Goal: Download file/media

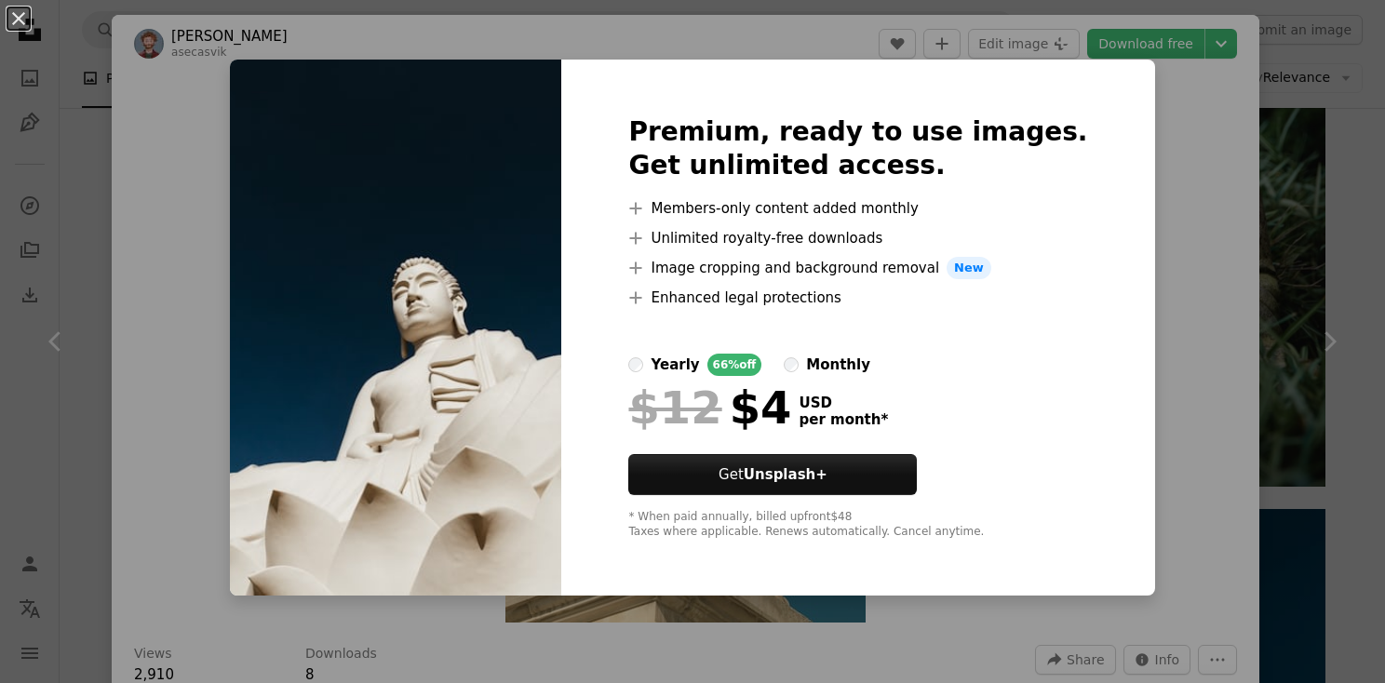
scroll to position [1769, 0]
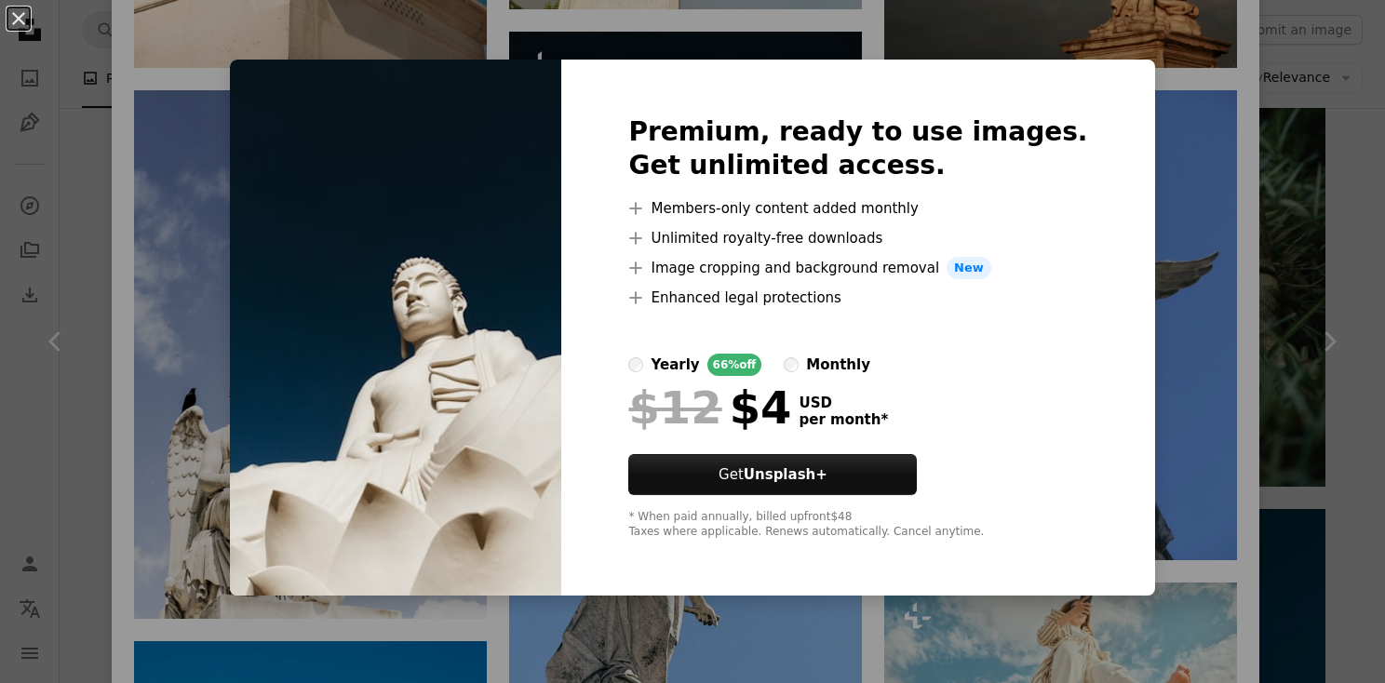
click at [1199, 189] on div "An X shape Premium, ready to use images. Get unlimited access. A plus sign Memb…" at bounding box center [692, 341] width 1385 height 683
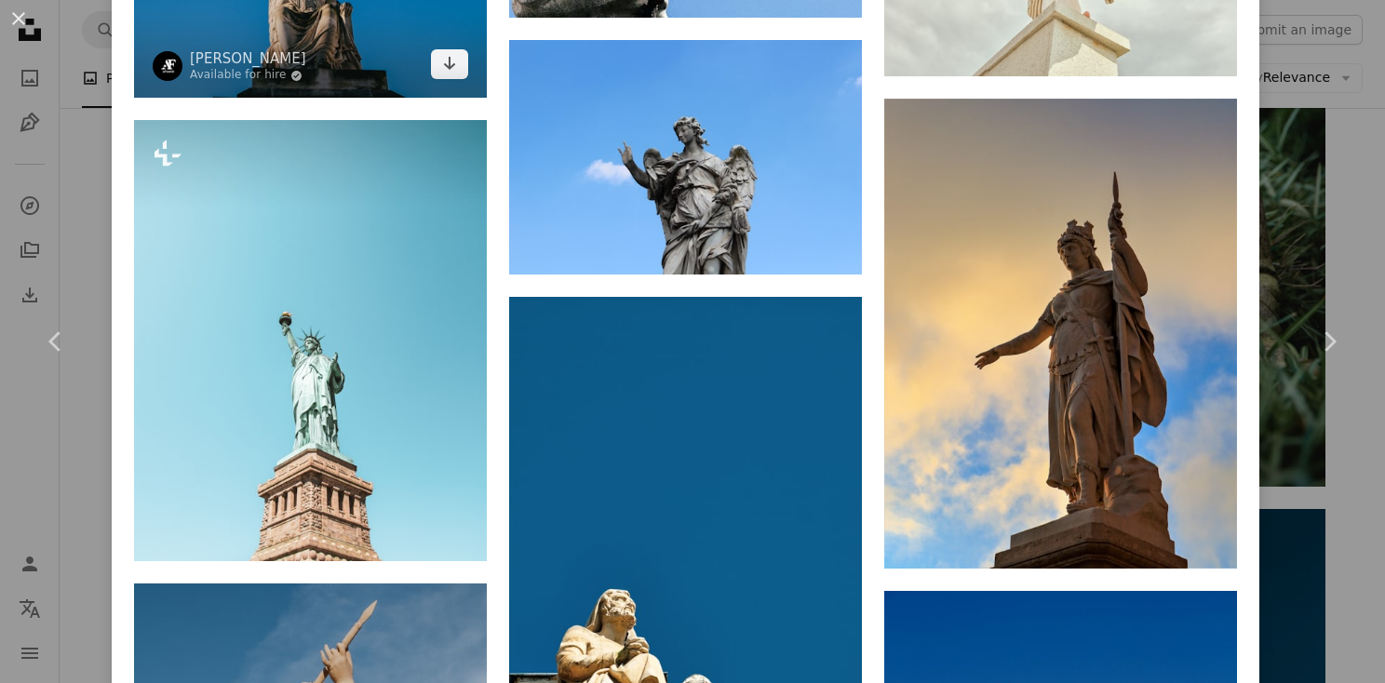
scroll to position [2235, 0]
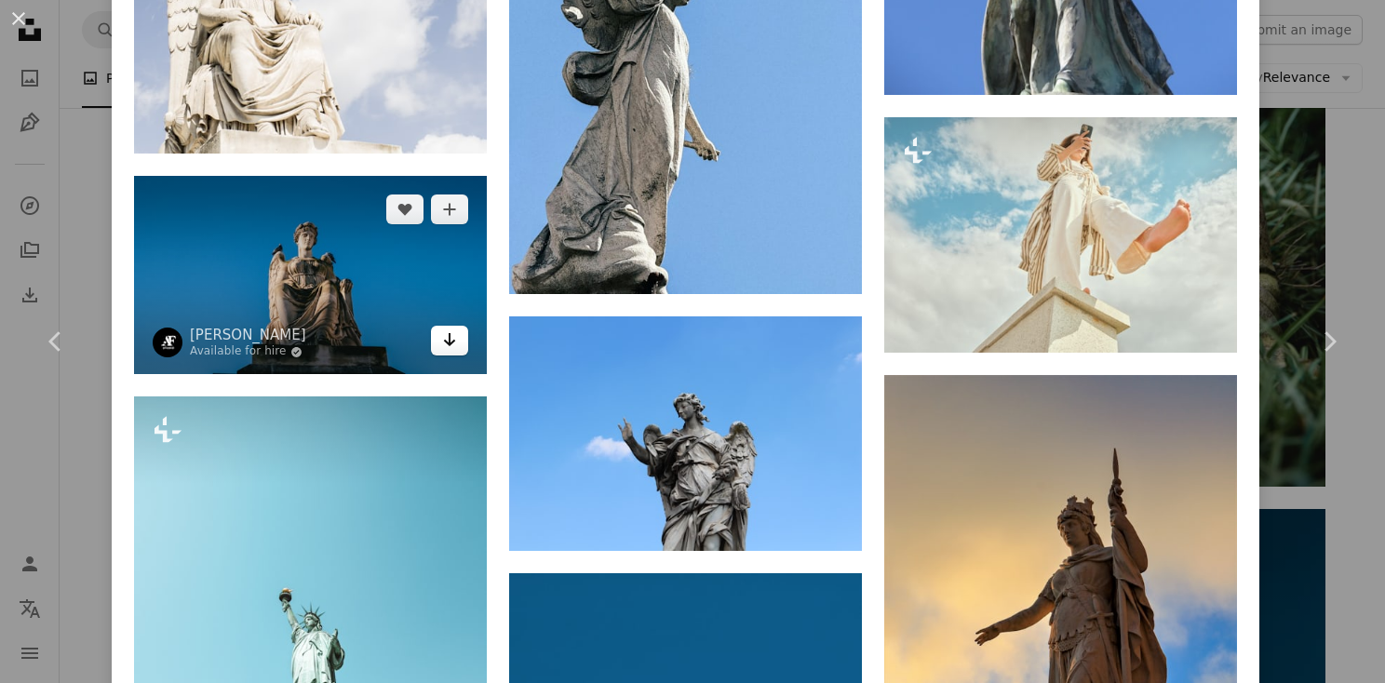
click at [447, 329] on icon "Arrow pointing down" at bounding box center [449, 340] width 15 height 22
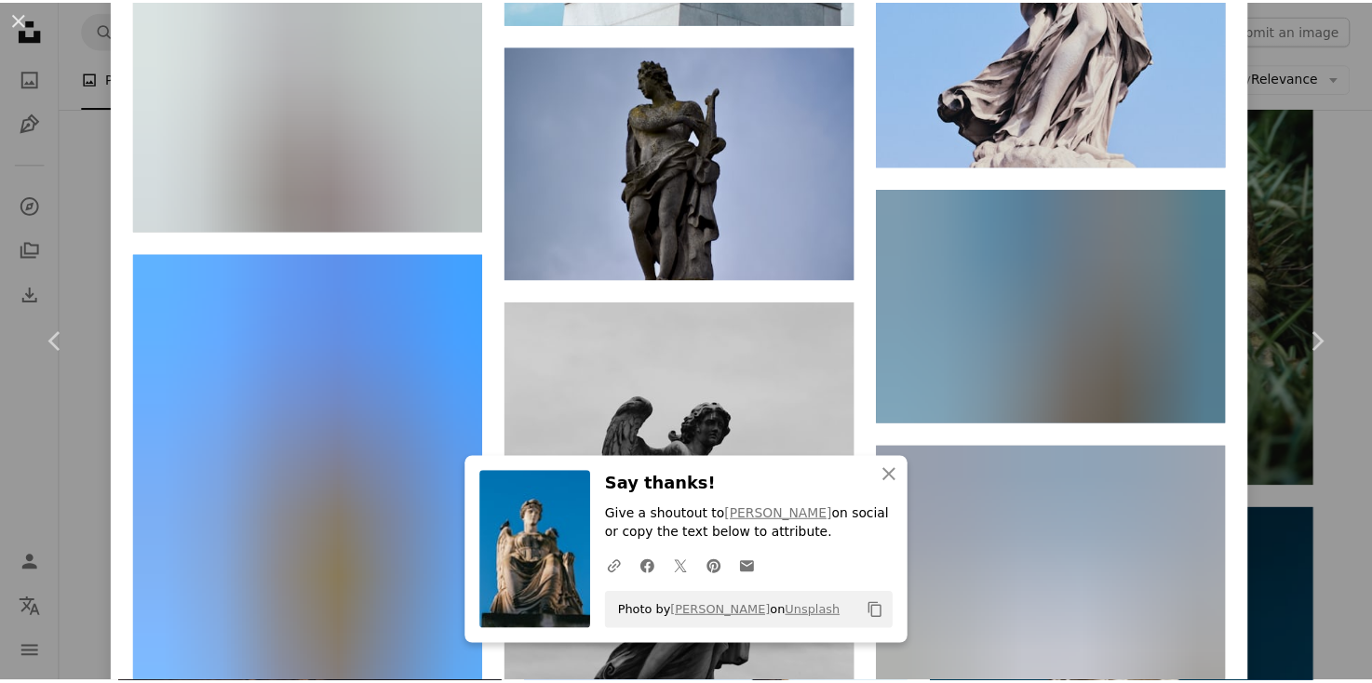
scroll to position [10521, 0]
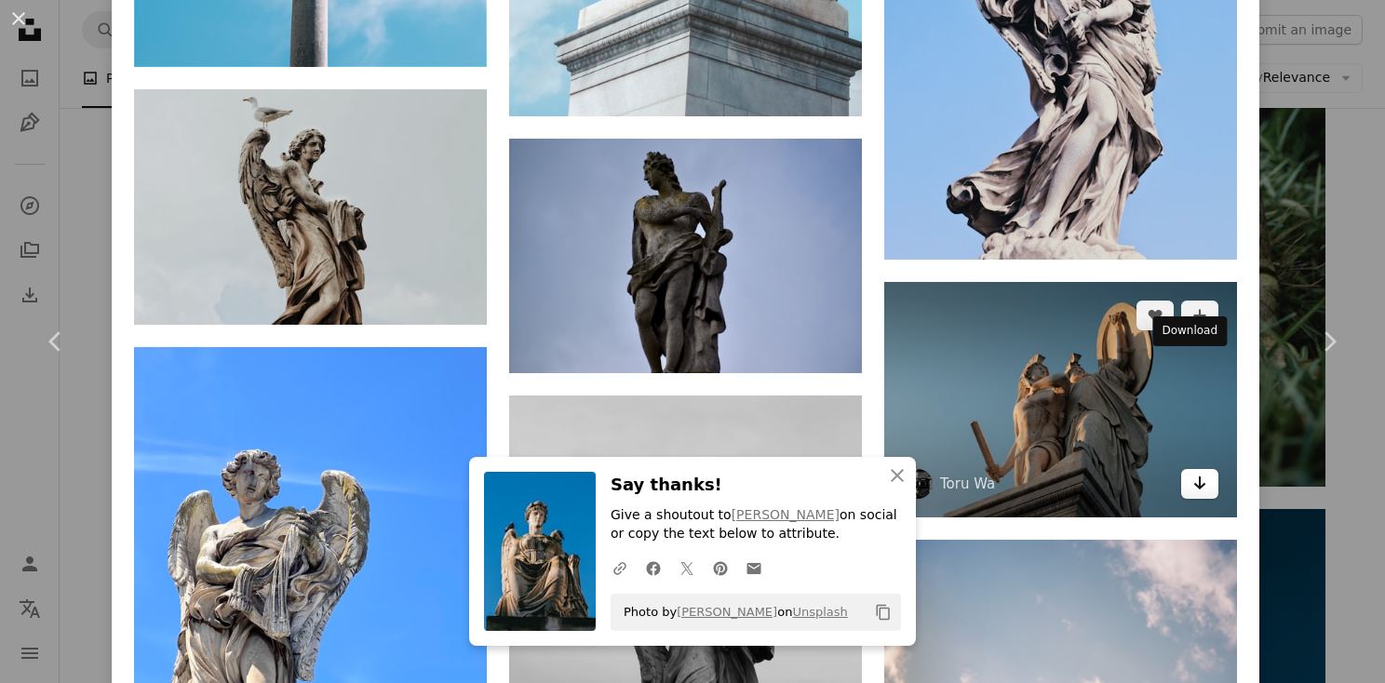
click at [1182, 469] on link "Arrow pointing down" at bounding box center [1200, 484] width 37 height 30
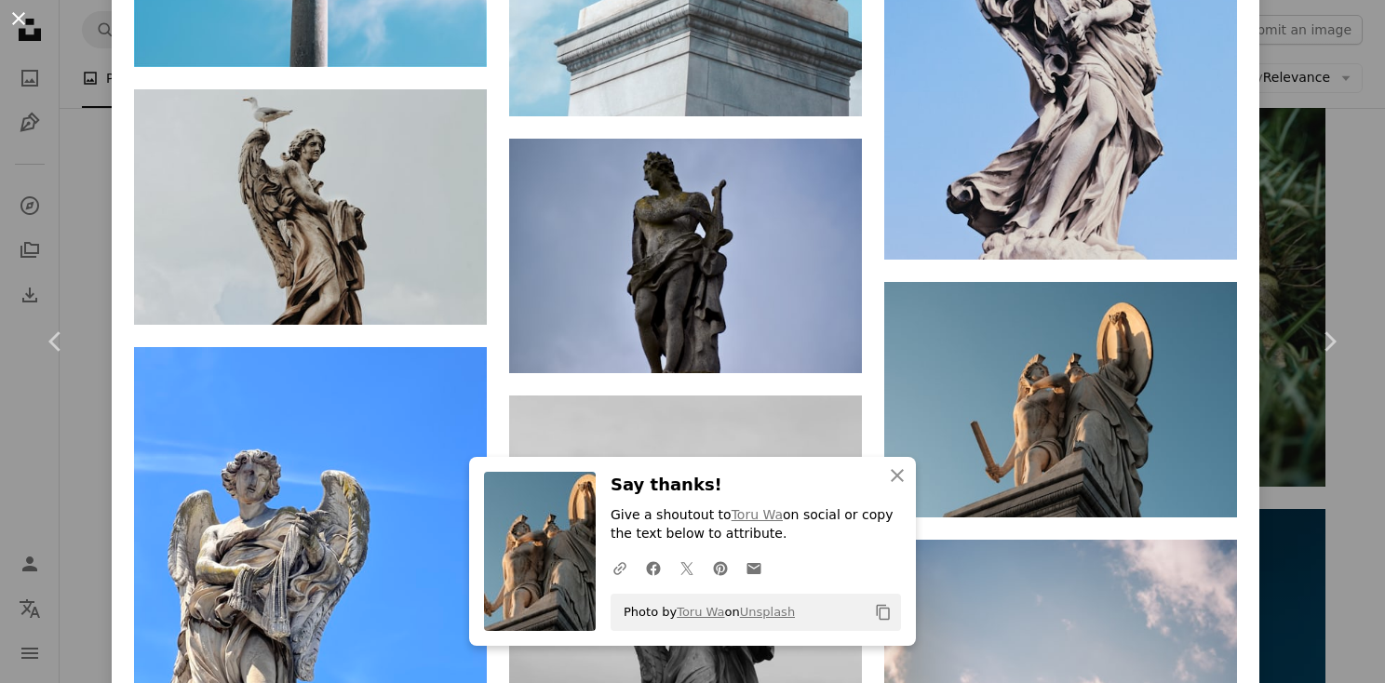
click at [24, 12] on button "An X shape" at bounding box center [18, 18] width 22 height 22
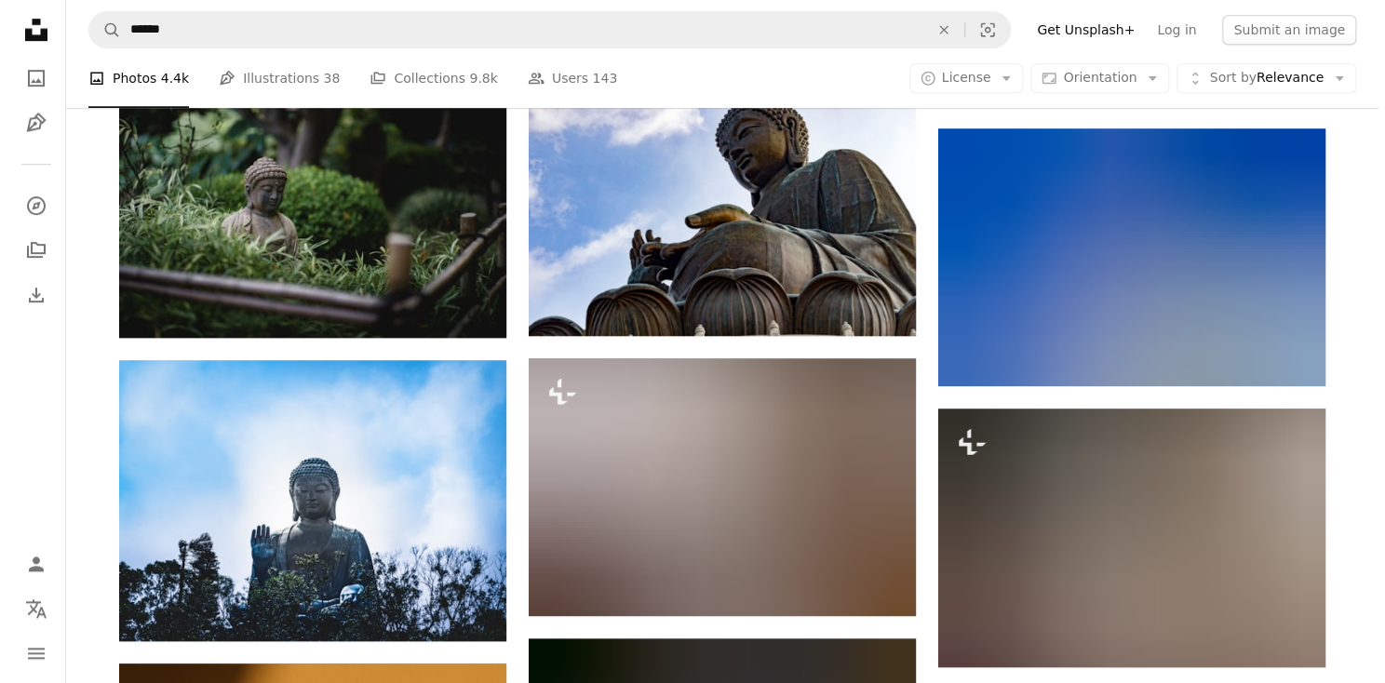
scroll to position [17690, 0]
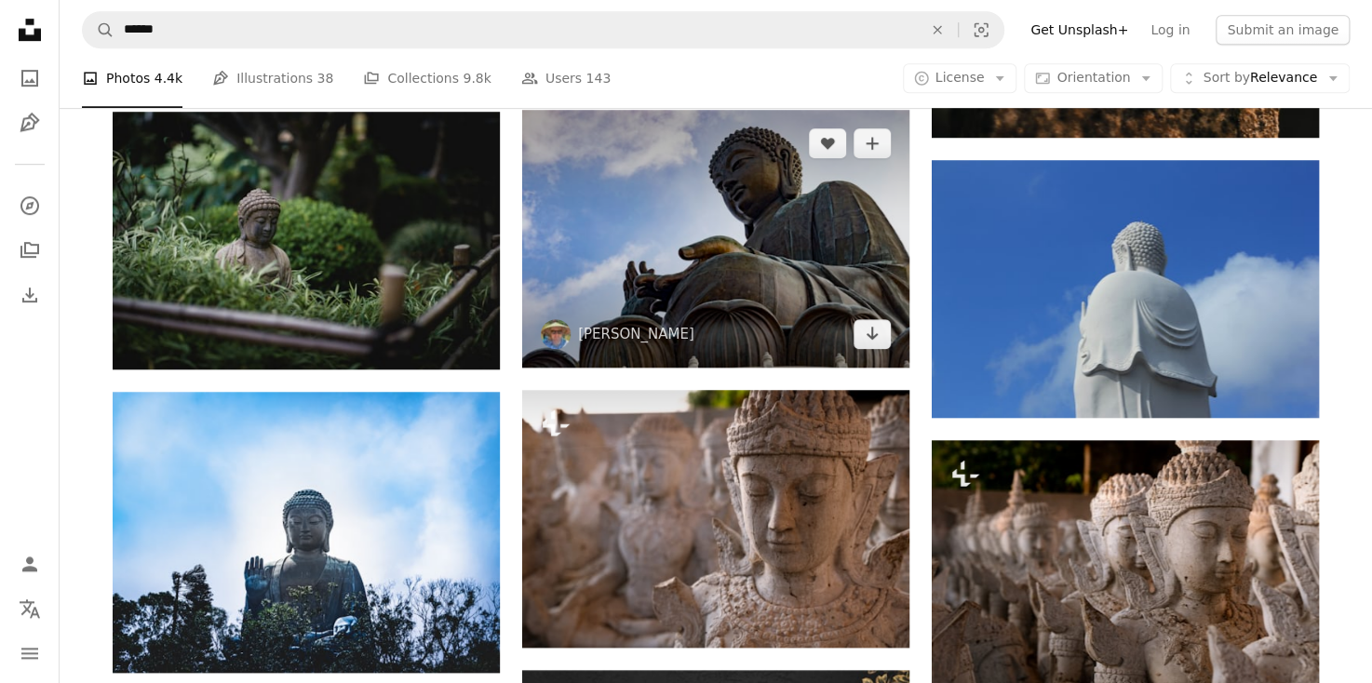
click at [628, 261] on img at bounding box center [715, 239] width 387 height 258
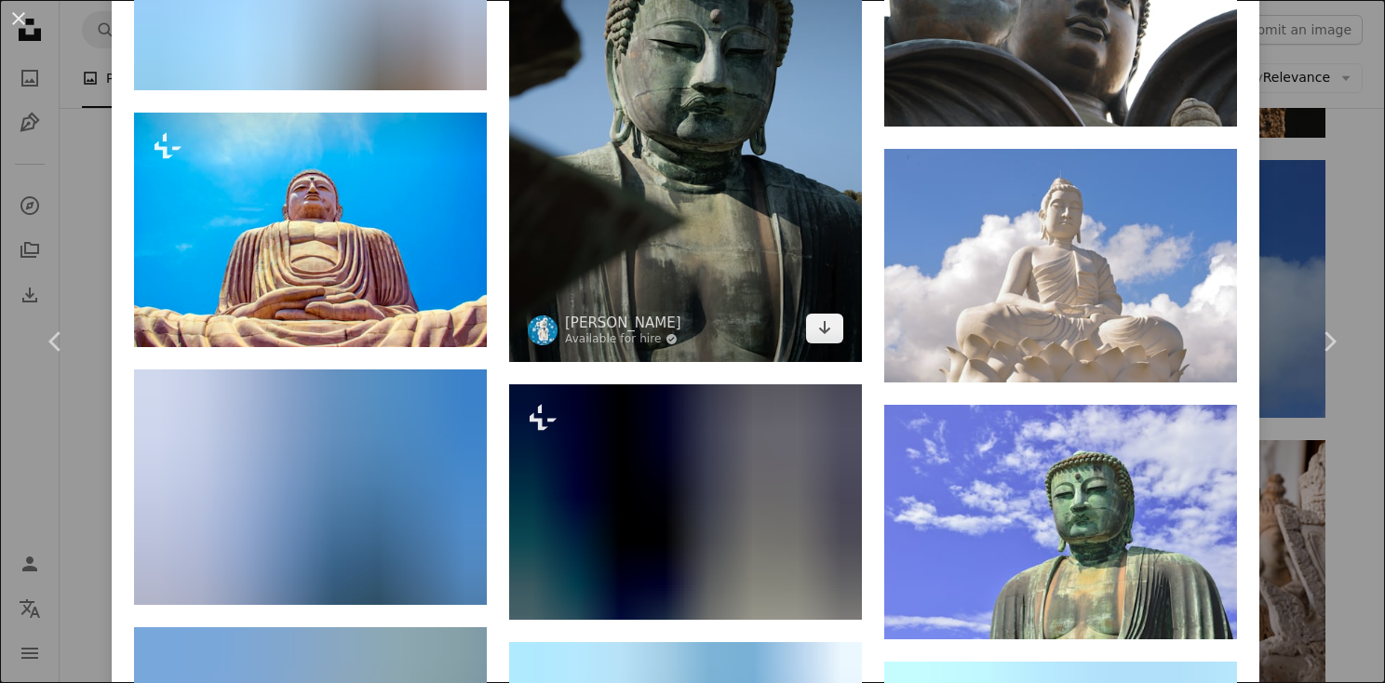
scroll to position [1490, 0]
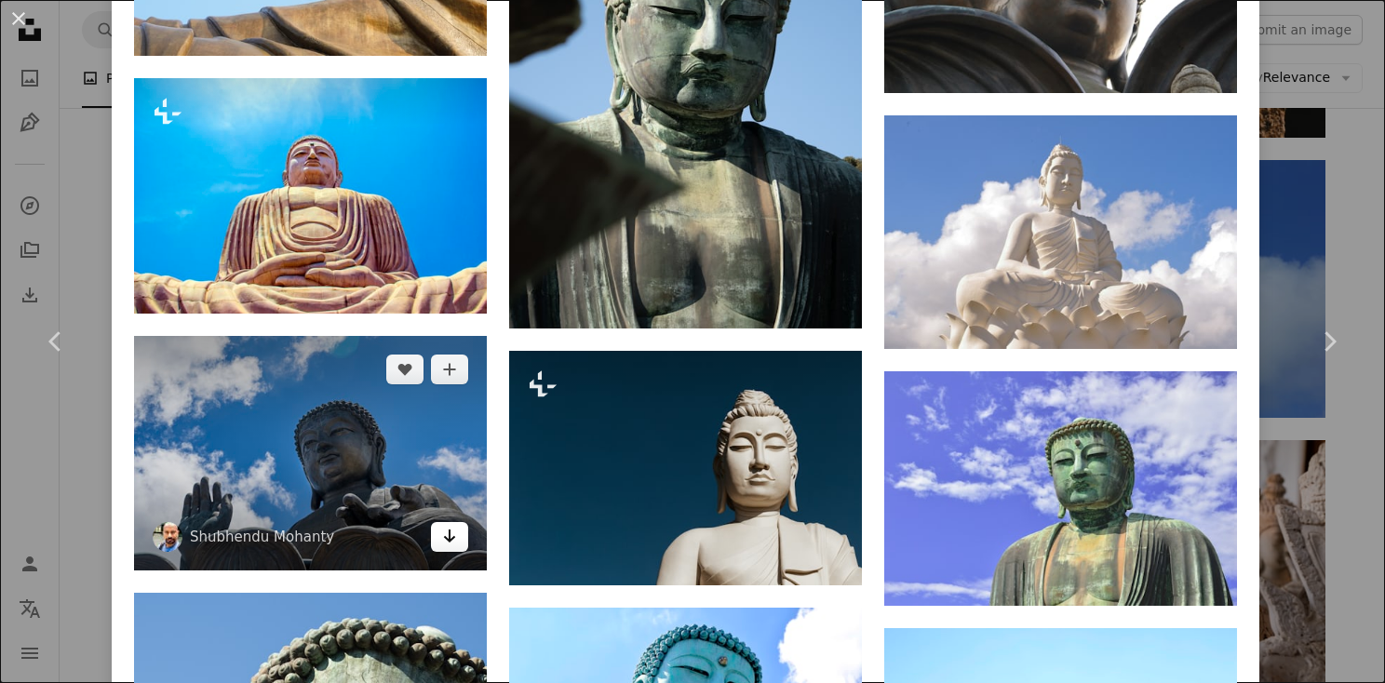
click at [458, 524] on link "Arrow pointing down" at bounding box center [449, 537] width 37 height 30
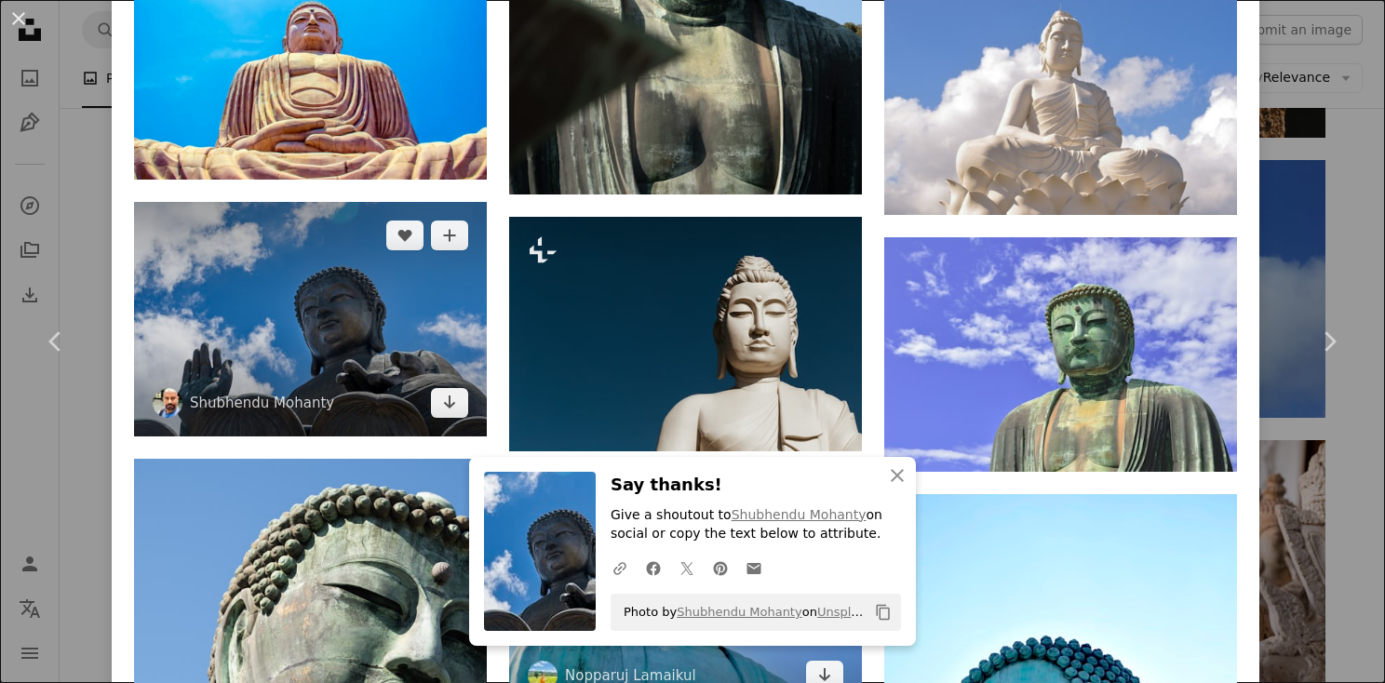
scroll to position [1769, 0]
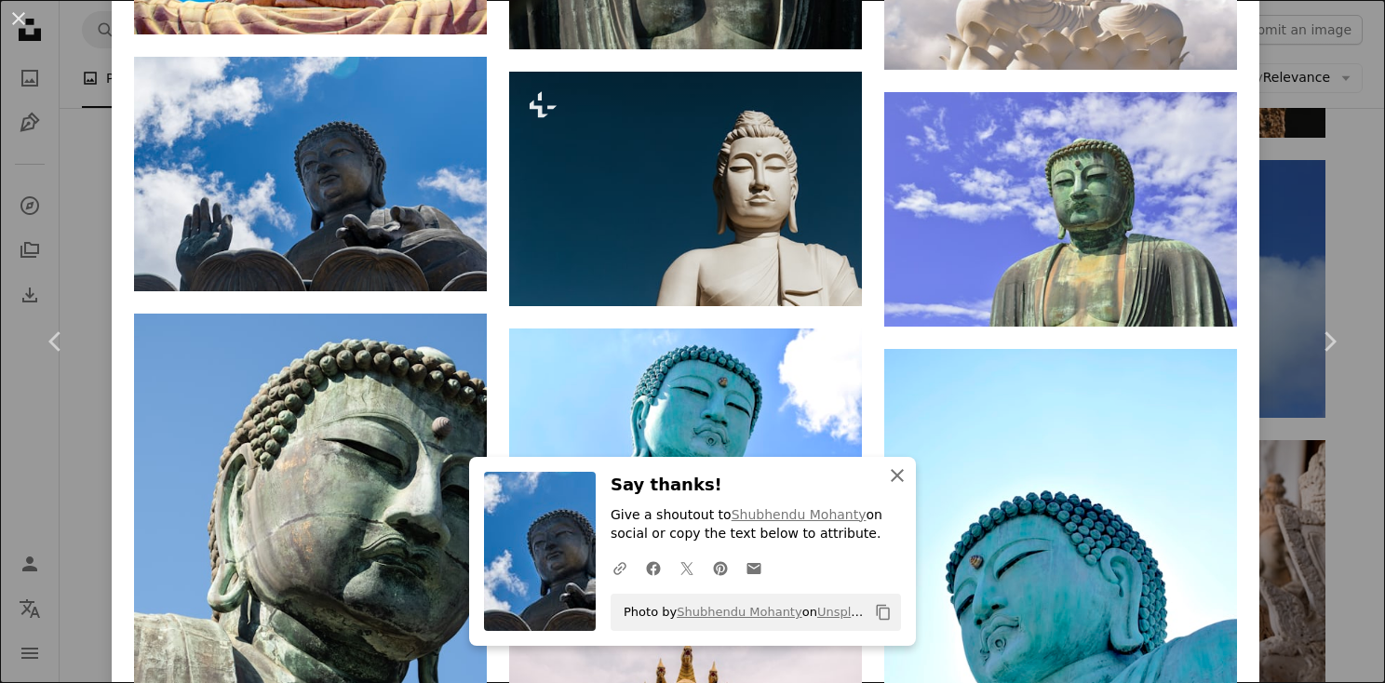
click at [886, 477] on icon "An X shape" at bounding box center [897, 476] width 22 height 22
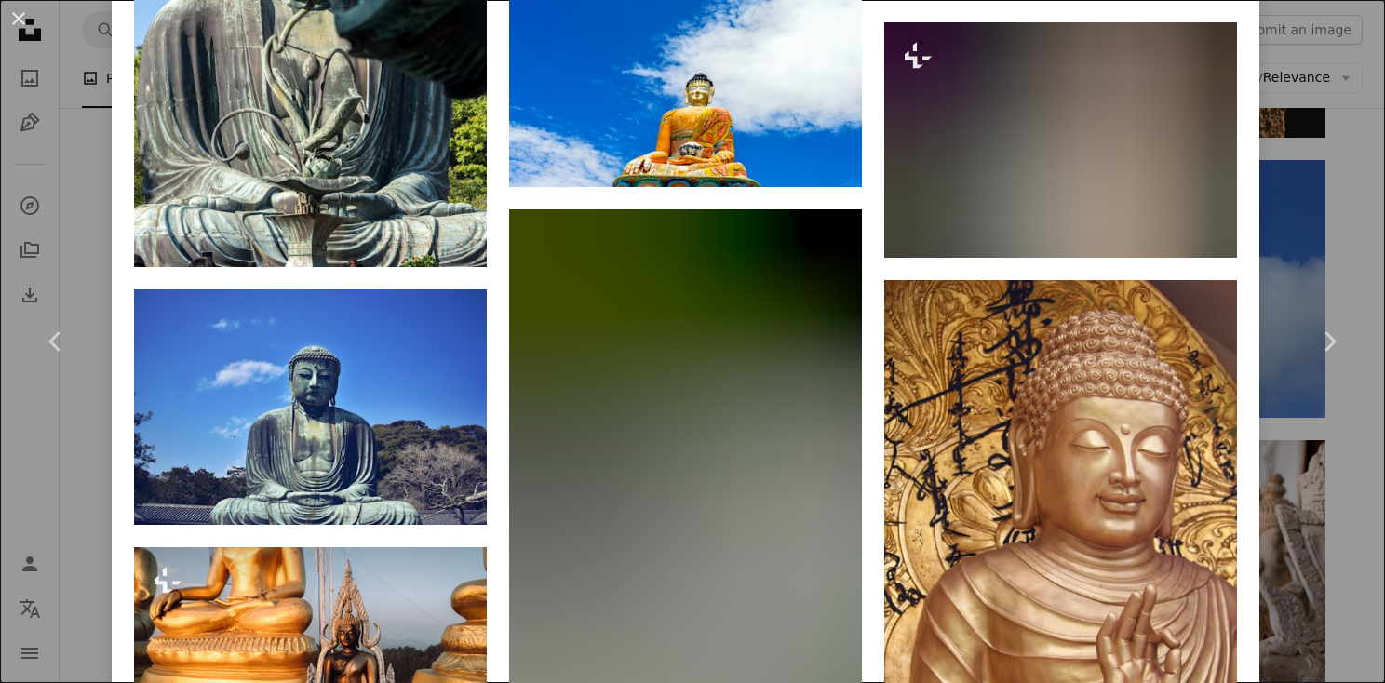
scroll to position [19171, 0]
